Goal: Check status

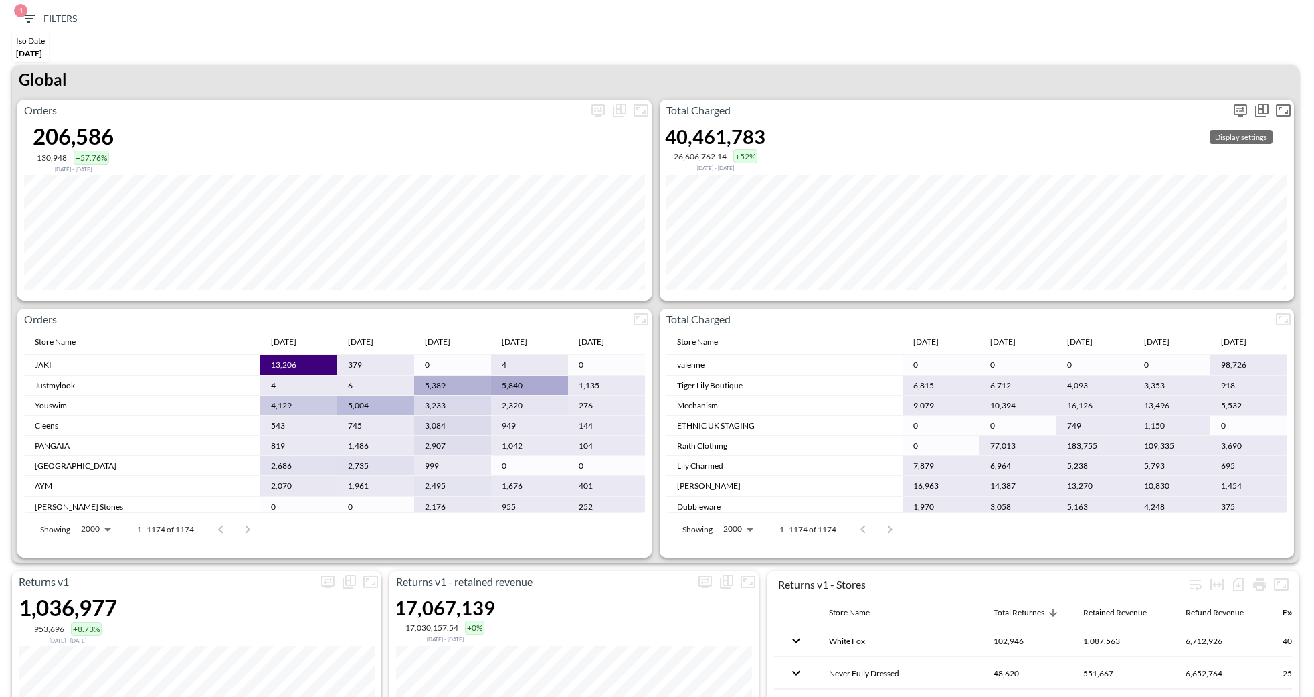
click at [1244, 109] on icon "more" at bounding box center [1241, 110] width 16 height 16
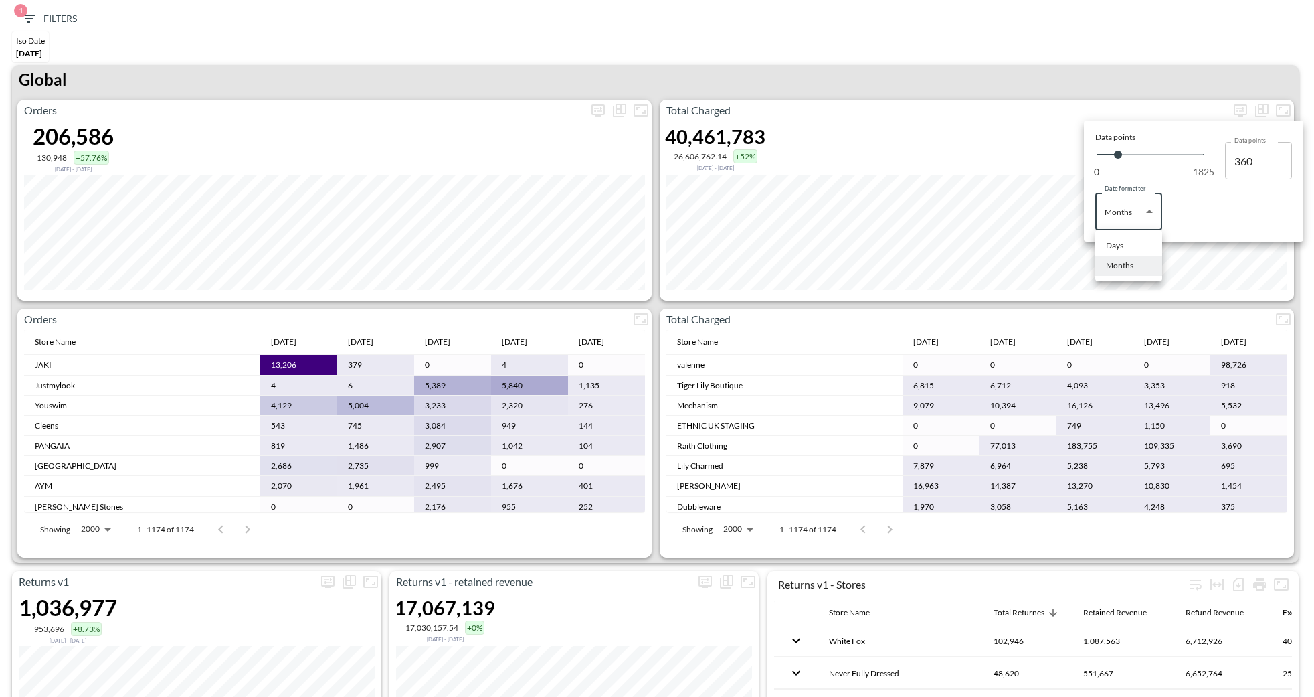
click at [1134, 224] on body "BI.P.EYE, Interactive Analytics Dashboards 1 Filters Iso Date [DATE] Returns v2…" at bounding box center [657, 348] width 1314 height 697
click at [1107, 241] on div "Days" at bounding box center [1114, 246] width 17 height 12
type input "Days"
click at [1039, 49] on div at bounding box center [657, 348] width 1314 height 697
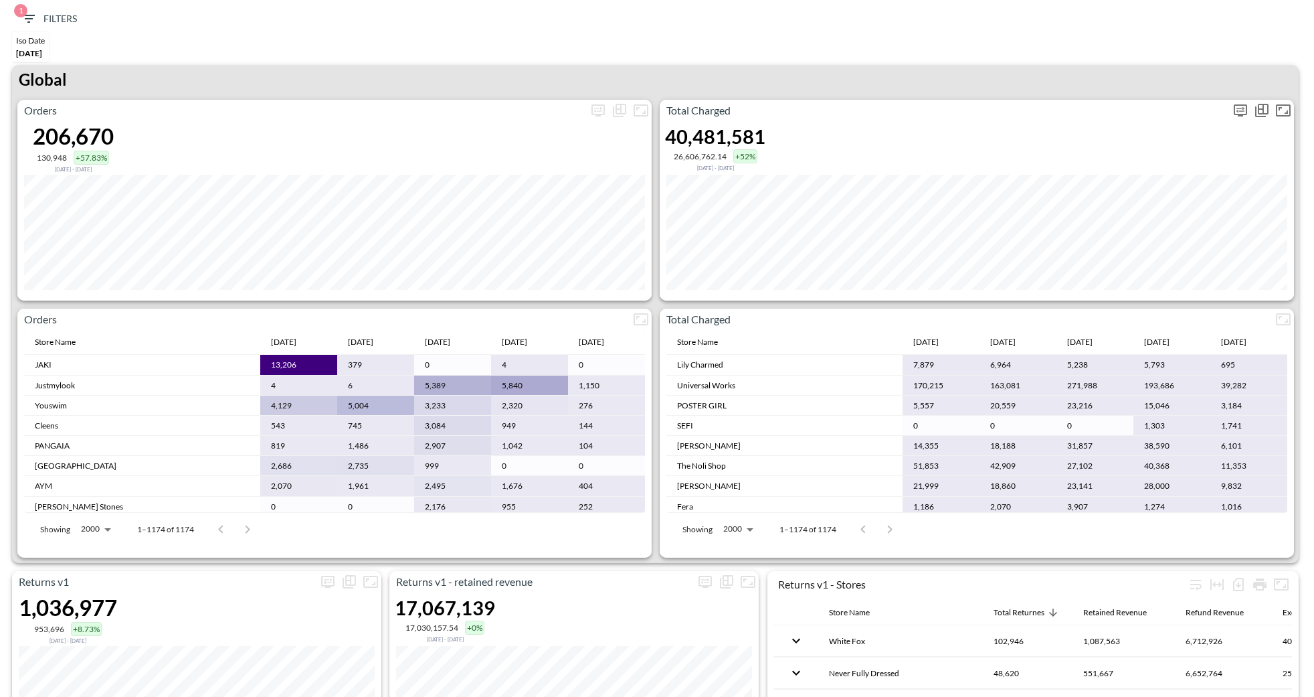
click at [1237, 114] on icon "more" at bounding box center [1241, 110] width 16 height 16
click at [1125, 215] on body "BI.P.EYE, Interactive Analytics Dashboards 1 Filters Iso Date May 01, 2025 Retu…" at bounding box center [657, 348] width 1314 height 697
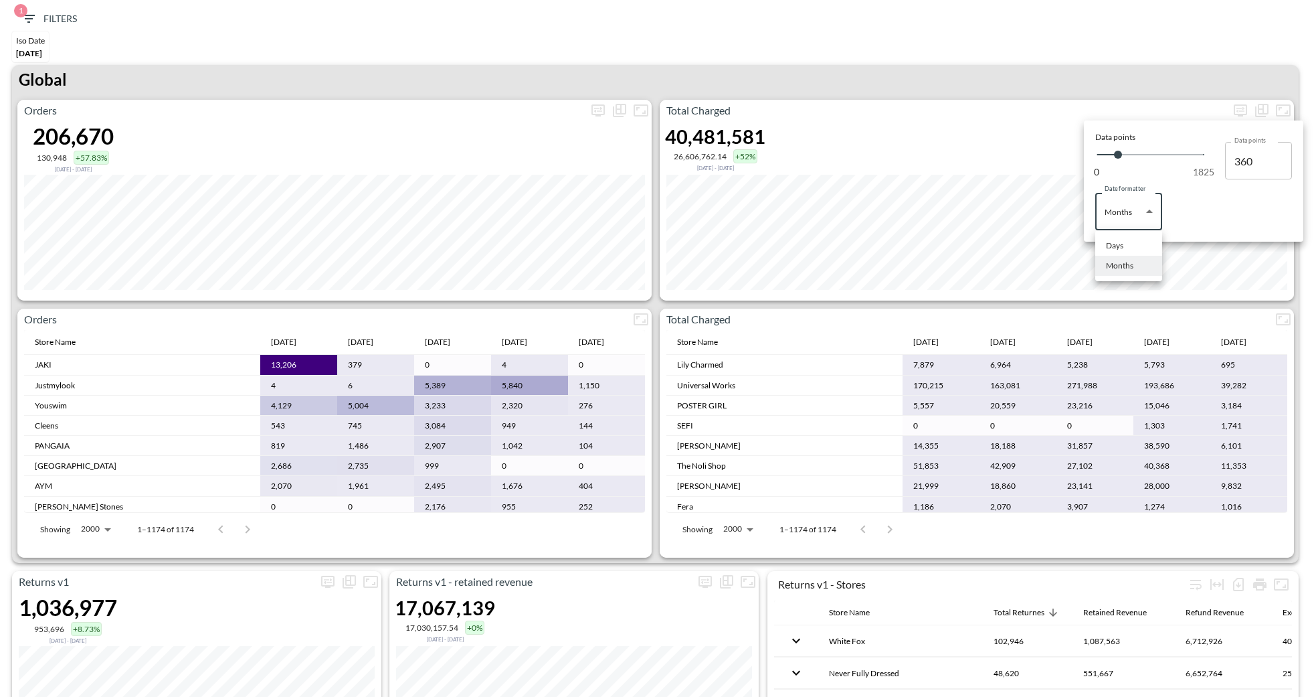
click at [1111, 243] on div "Days" at bounding box center [1114, 246] width 17 height 12
type input "Days"
click at [976, 50] on div at bounding box center [657, 348] width 1314 height 697
